Goal: Register for event/course

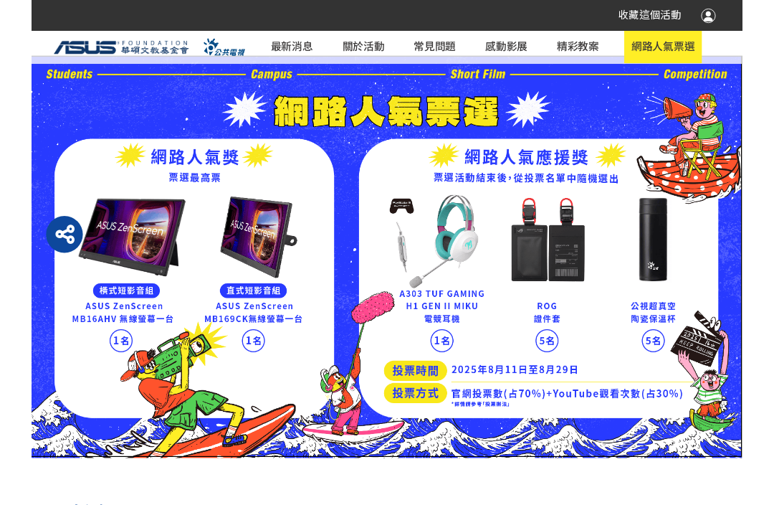
scroll to position [11, 0]
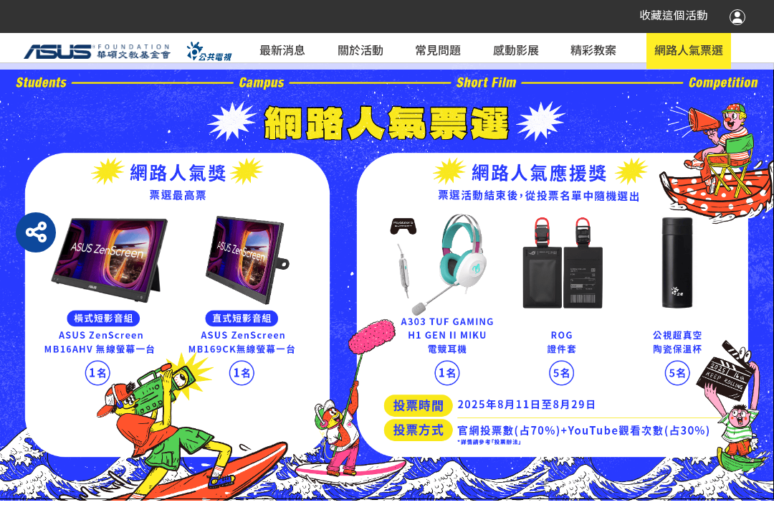
click at [679, 16] on span "收藏這個活動" at bounding box center [673, 15] width 69 height 13
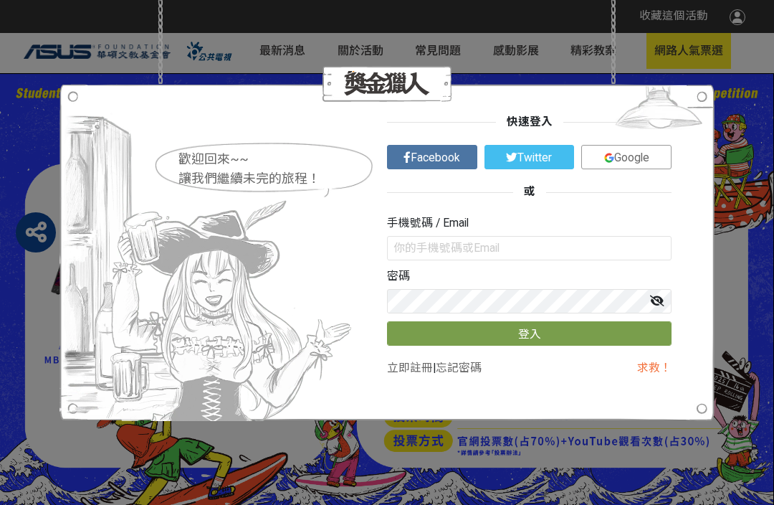
click at [425, 361] on link "立即註冊" at bounding box center [410, 367] width 46 height 13
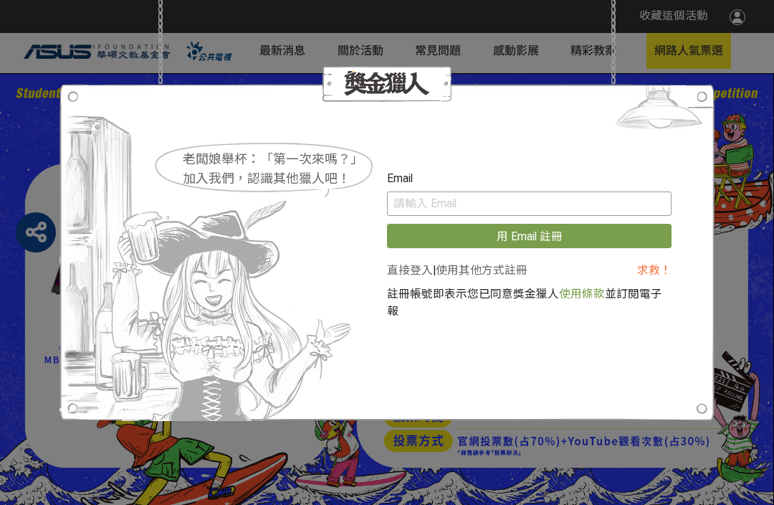
click at [571, 214] on input "text" at bounding box center [529, 203] width 285 height 24
type input "[EMAIL_ADDRESS][DOMAIN_NAME]"
click at [659, 238] on button "用 Email 註冊" at bounding box center [529, 236] width 285 height 24
click at [747, 336] on div "老闆娘舉杯：「第一次來嗎？」 加入我們，認識其他獵人吧！ Email [EMAIL_ADDRESS][DOMAIN_NAME] 重新發送驗證信 直接登入 | …" at bounding box center [387, 252] width 774 height 505
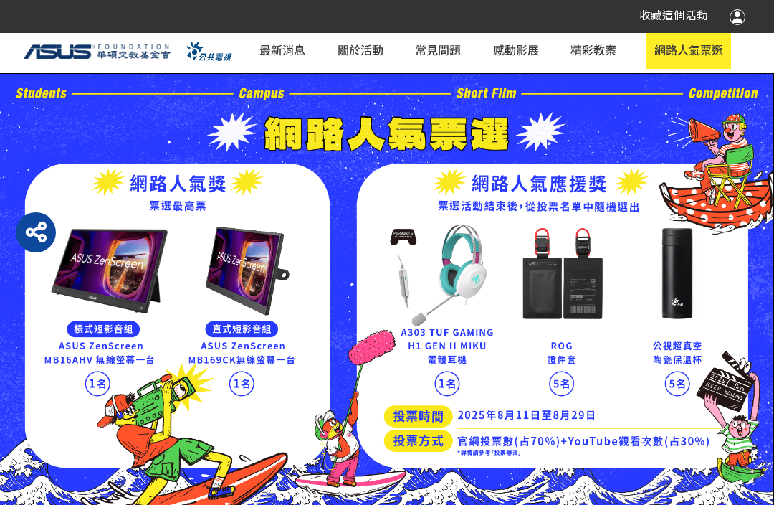
click at [704, 366] on img at bounding box center [387, 292] width 774 height 438
click at [688, 63] on link "網路人氣票選" at bounding box center [688, 51] width 85 height 36
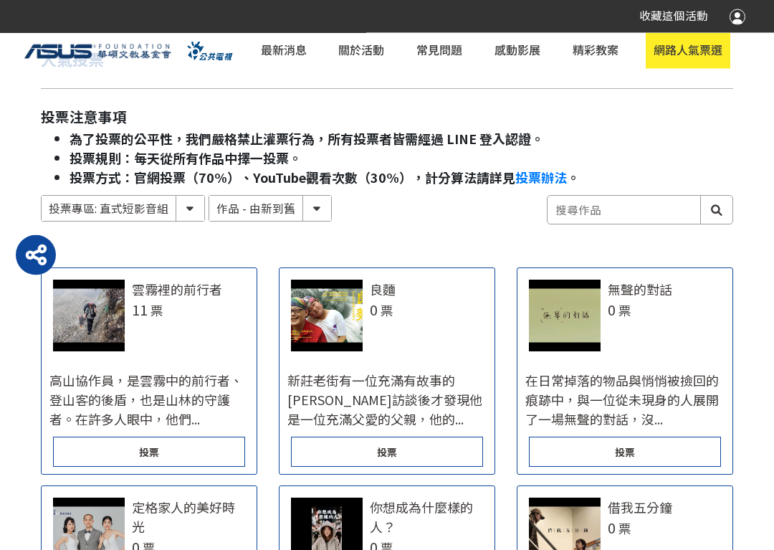
scroll to position [512, 0]
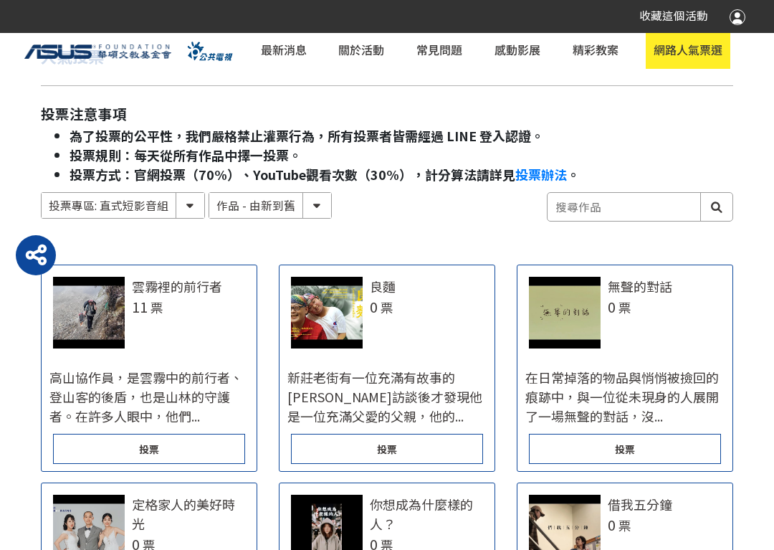
click at [105, 439] on div "投票" at bounding box center [149, 449] width 192 height 30
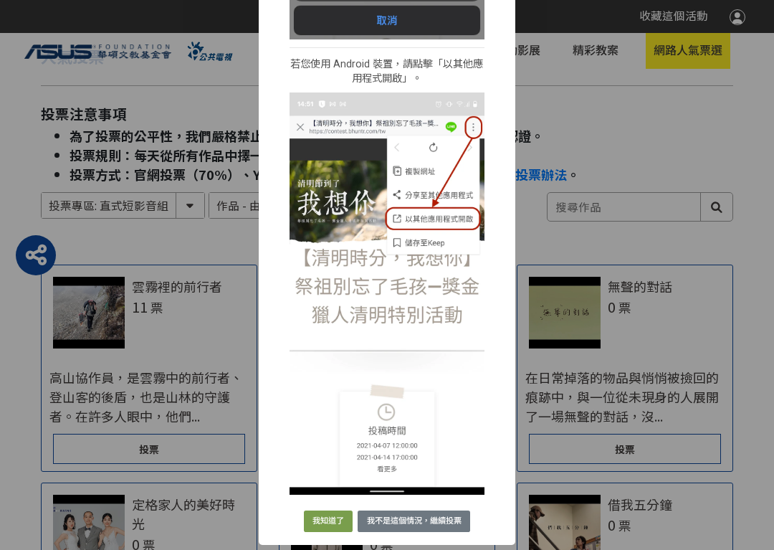
scroll to position [560, 0]
click at [373, 504] on button "我不是這個情況，繼續投票" at bounding box center [414, 521] width 113 height 22
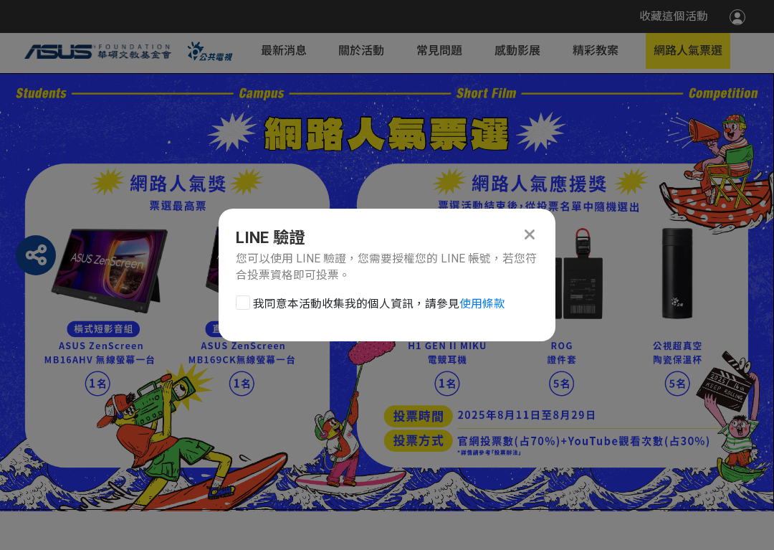
scroll to position [0, 0]
click at [249, 308] on div at bounding box center [243, 302] width 14 height 14
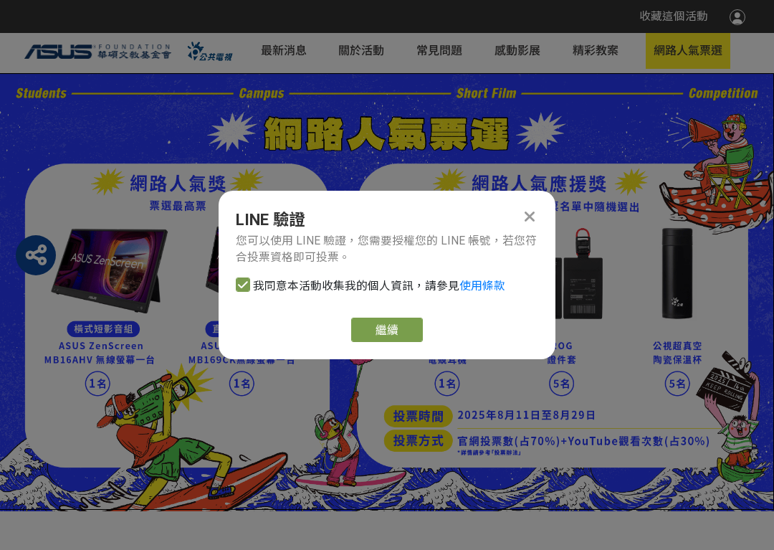
checkbox input "true"
click at [363, 321] on link "繼續" at bounding box center [387, 329] width 72 height 24
